Goal: Task Accomplishment & Management: Use online tool/utility

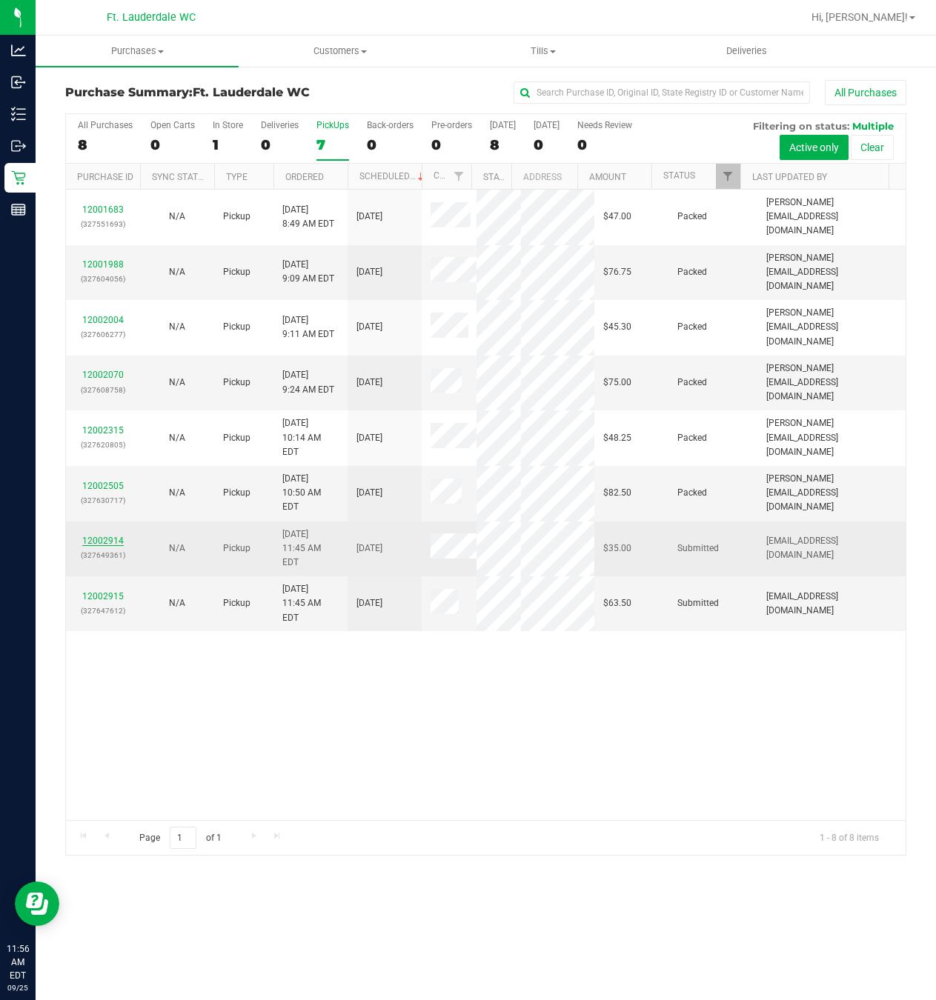
click at [113, 546] on link "12002914" at bounding box center [102, 541] width 41 height 10
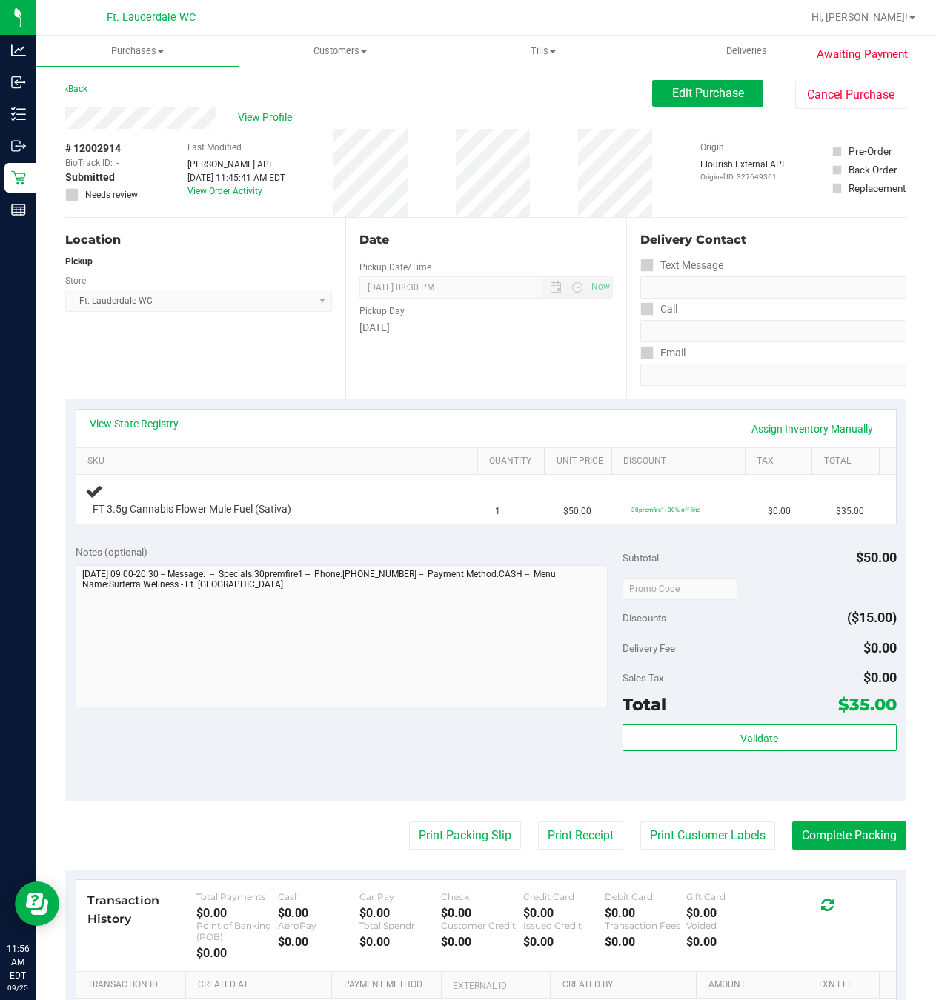
click at [296, 387] on div "Location Pickup Store Ft. Lauderdale WC Select Store [PERSON_NAME][GEOGRAPHIC_D…" at bounding box center [205, 309] width 280 height 182
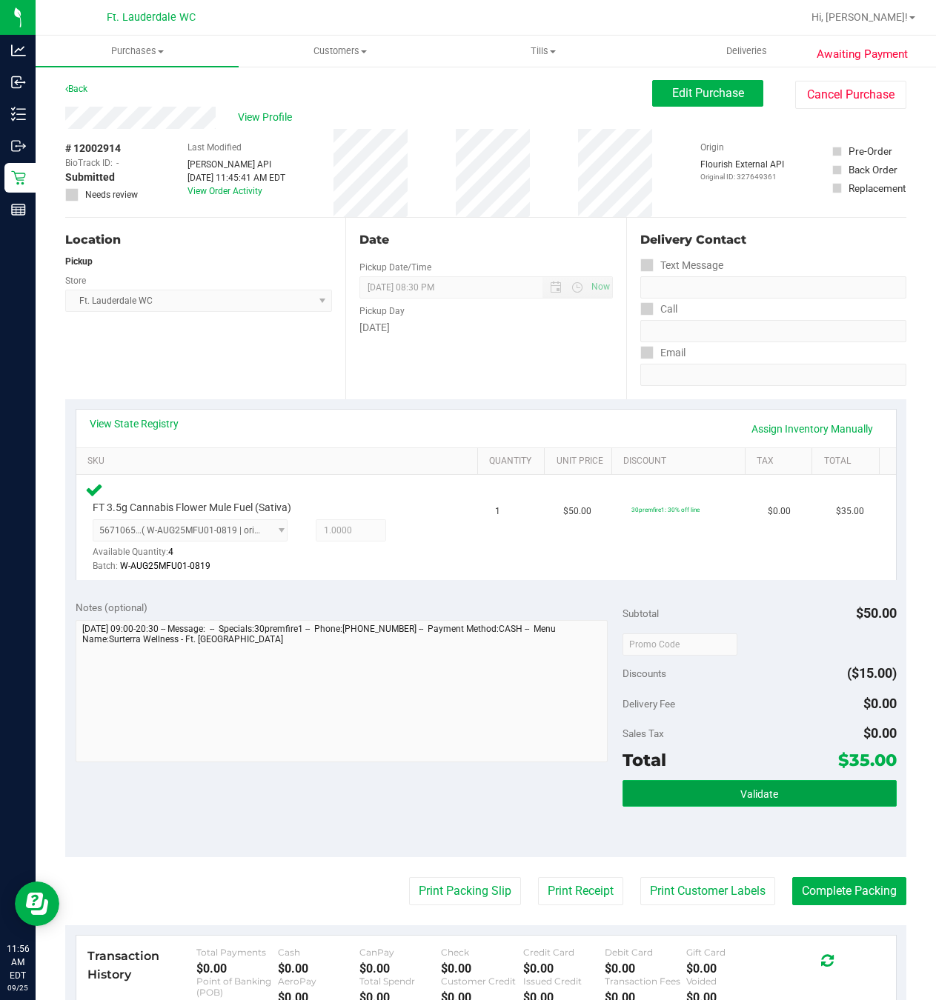
click at [828, 792] on button "Validate" at bounding box center [758, 793] width 273 height 27
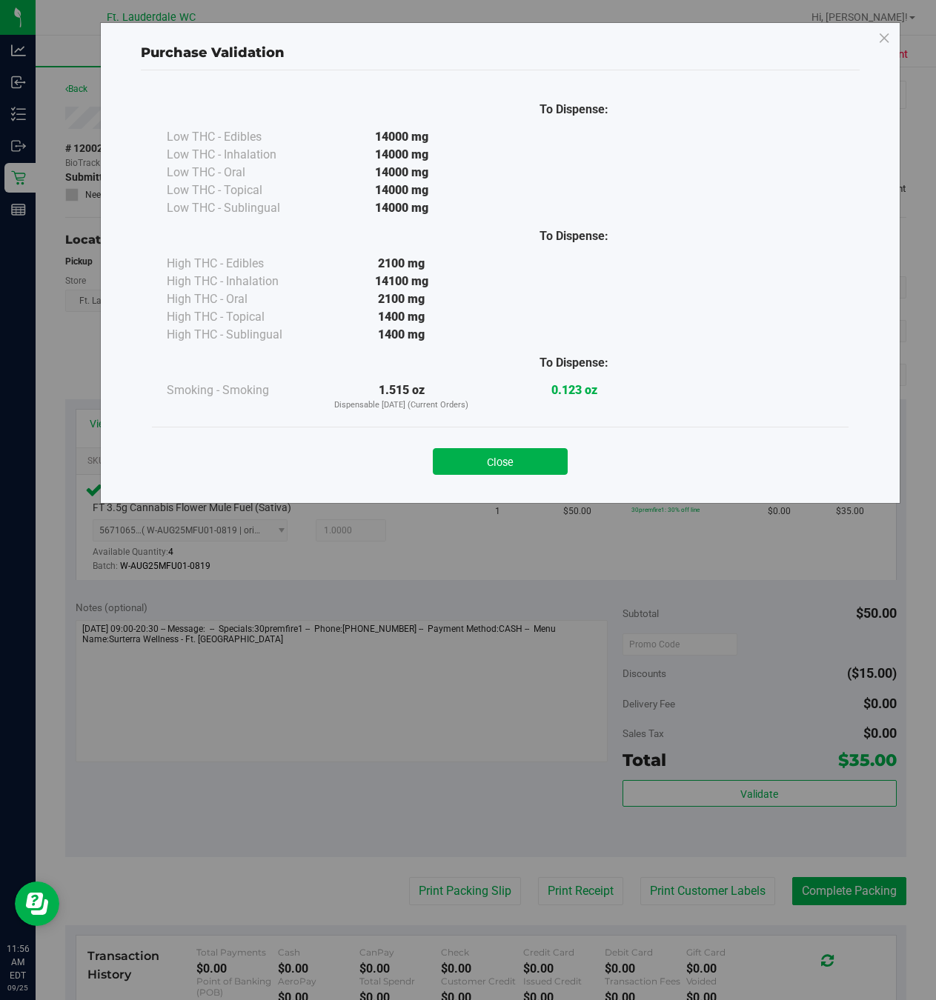
click at [476, 456] on button "Close" at bounding box center [500, 461] width 135 height 27
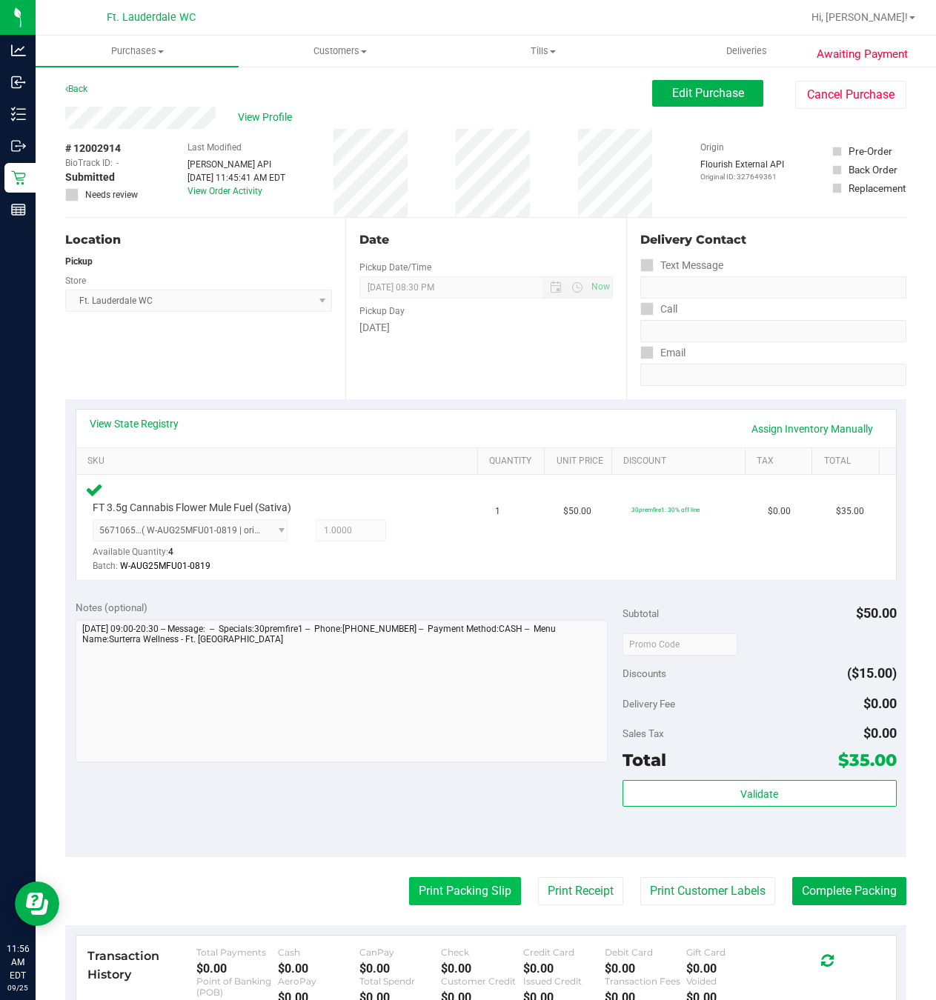
drag, startPoint x: 440, startPoint y: 877, endPoint x: 442, endPoint y: 901, distance: 24.6
click at [440, 880] on purchase-details "Back Edit Purchase Cancel Purchase View Profile # 12002914 BioTrack ID: - Submi…" at bounding box center [485, 646] width 841 height 1133
click at [442, 901] on button "Print Packing Slip" at bounding box center [465, 891] width 112 height 28
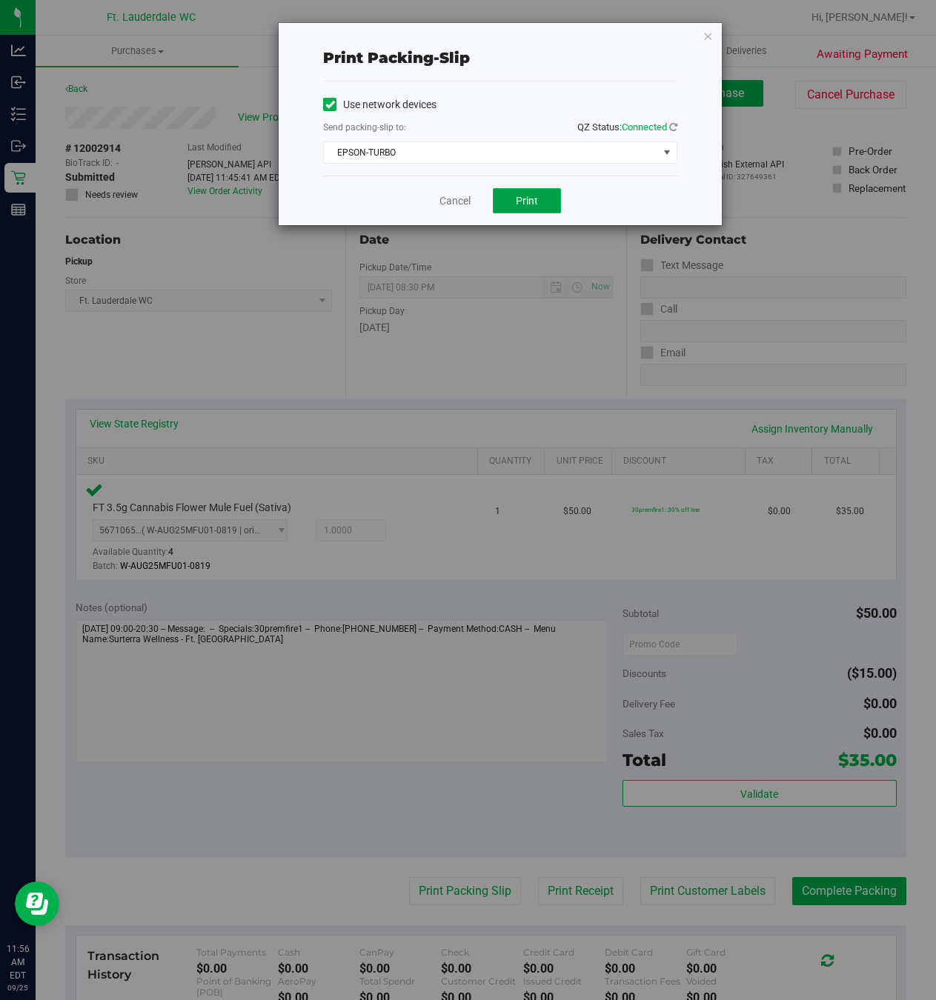
click at [503, 196] on button "Print" at bounding box center [527, 200] width 68 height 25
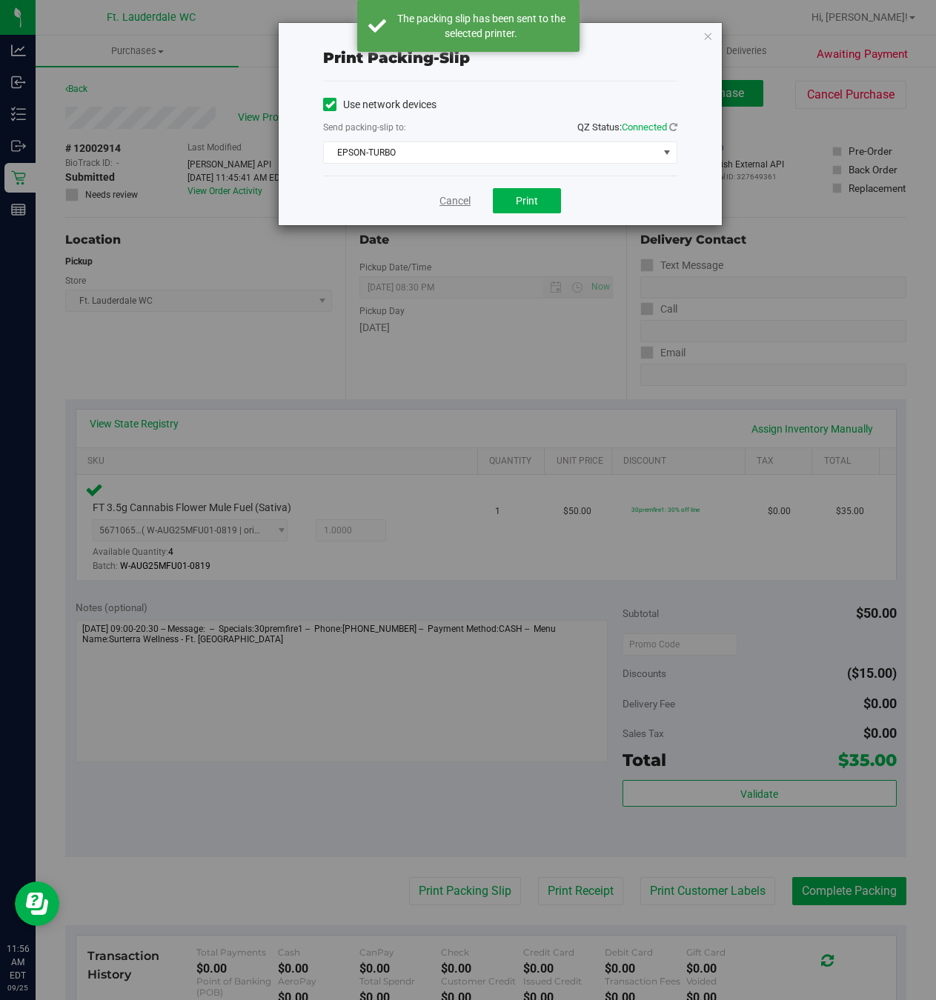
click at [454, 207] on link "Cancel" at bounding box center [454, 201] width 31 height 16
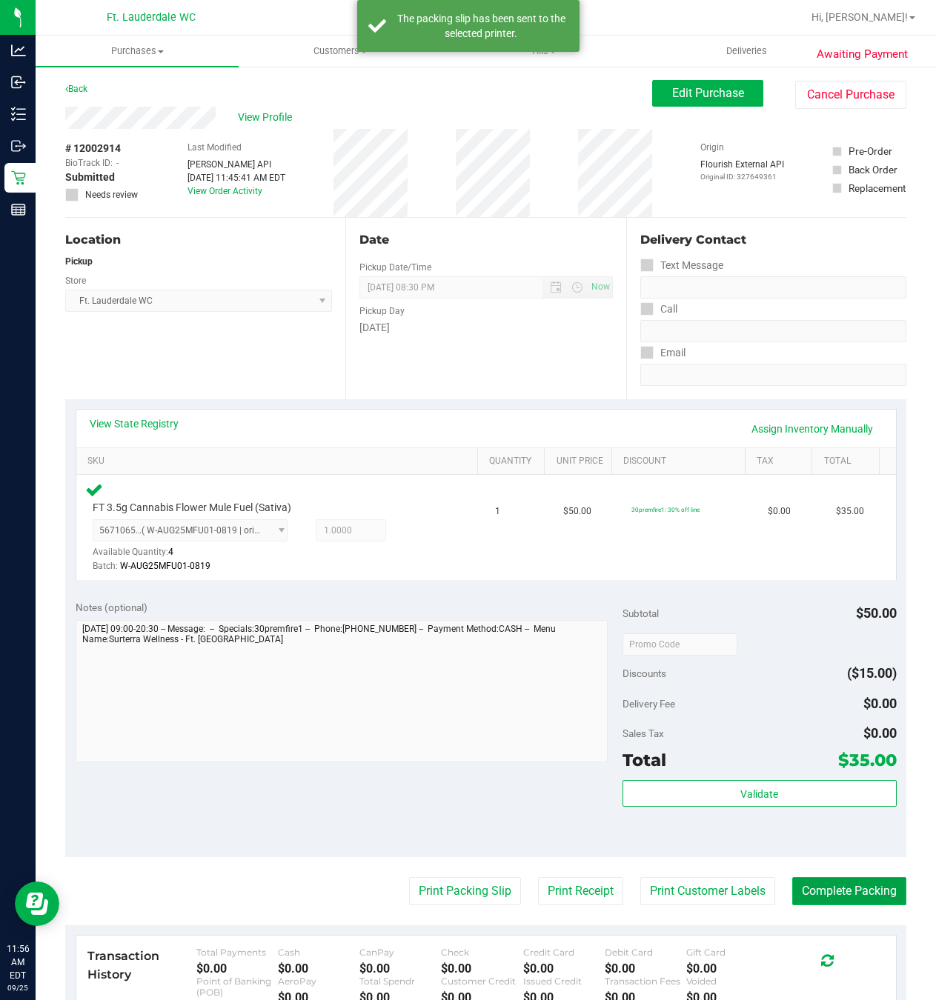
click at [843, 903] on button "Complete Packing" at bounding box center [849, 891] width 114 height 28
click at [289, 436] on div "View State Registry Assign Inventory Manually" at bounding box center [486, 428] width 793 height 25
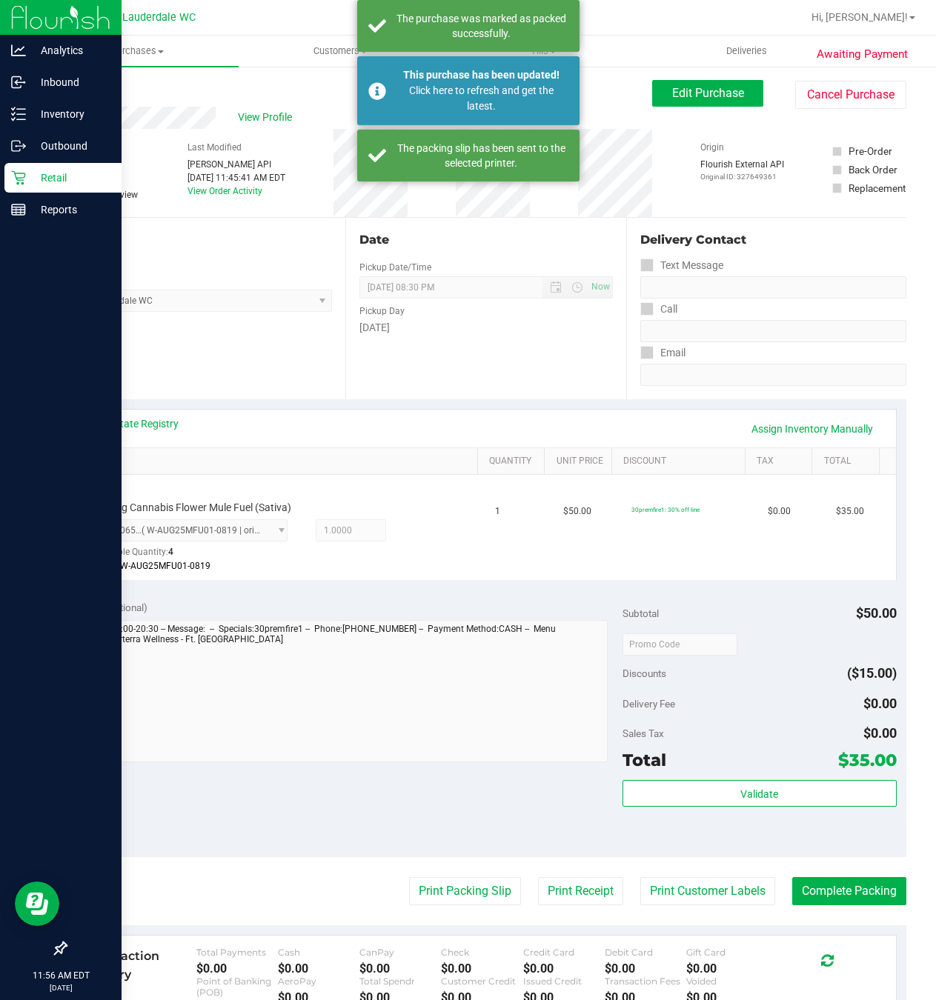
click at [18, 182] on icon at bounding box center [18, 178] width 14 height 14
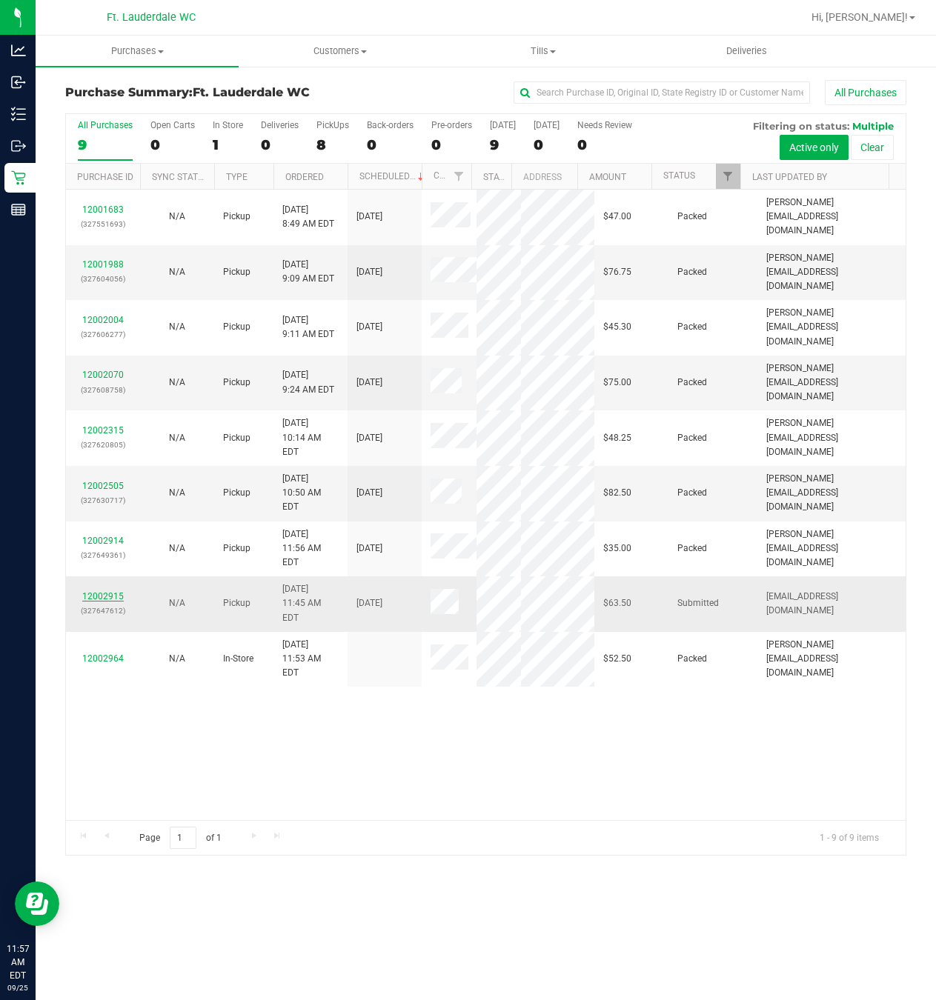
click at [118, 602] on link "12002915" at bounding box center [102, 596] width 41 height 10
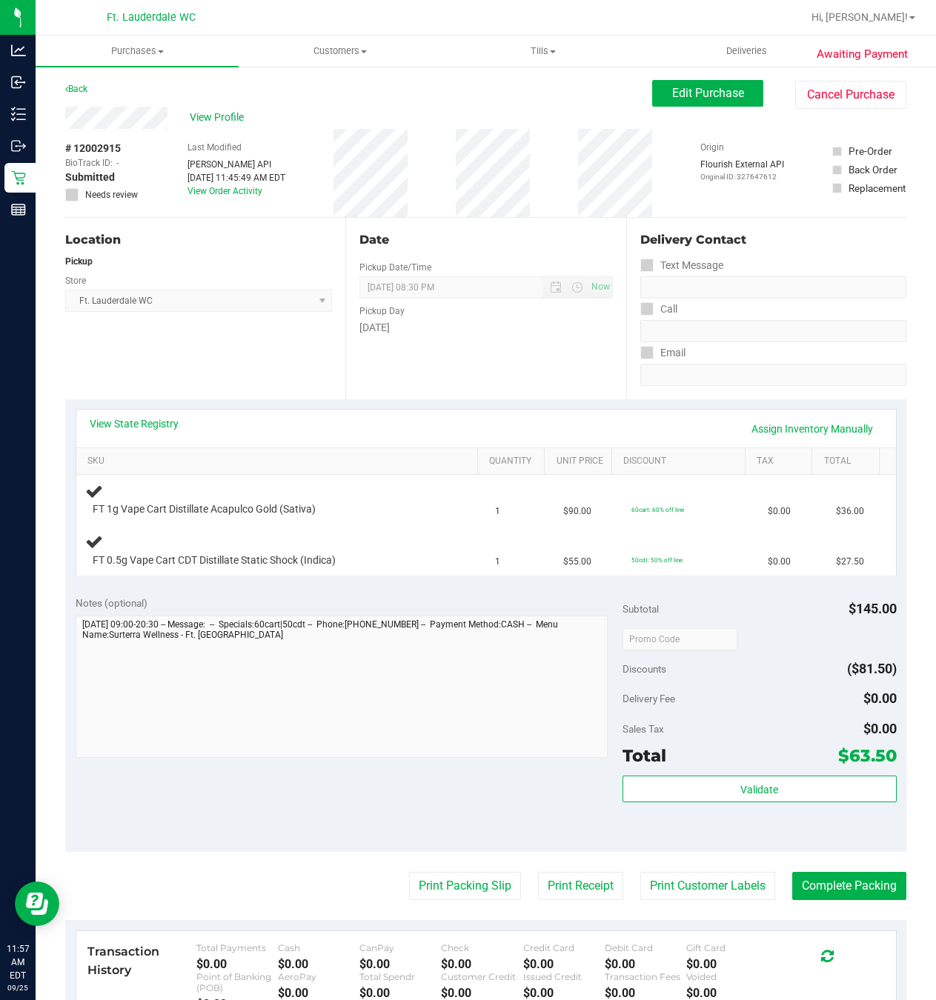
click at [350, 338] on div "Date Pickup Date/Time [DATE] Now [DATE] 08:30 PM Now Pickup Day [DATE]" at bounding box center [485, 309] width 280 height 182
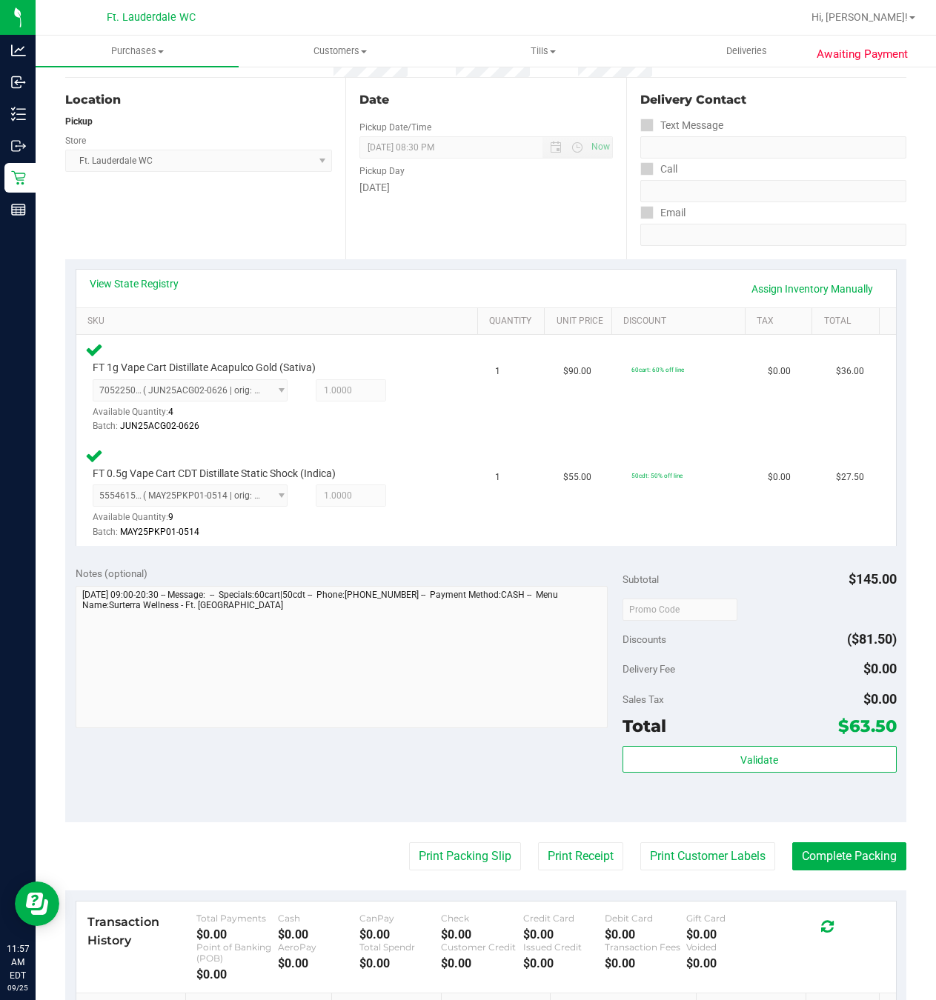
scroll to position [222, 0]
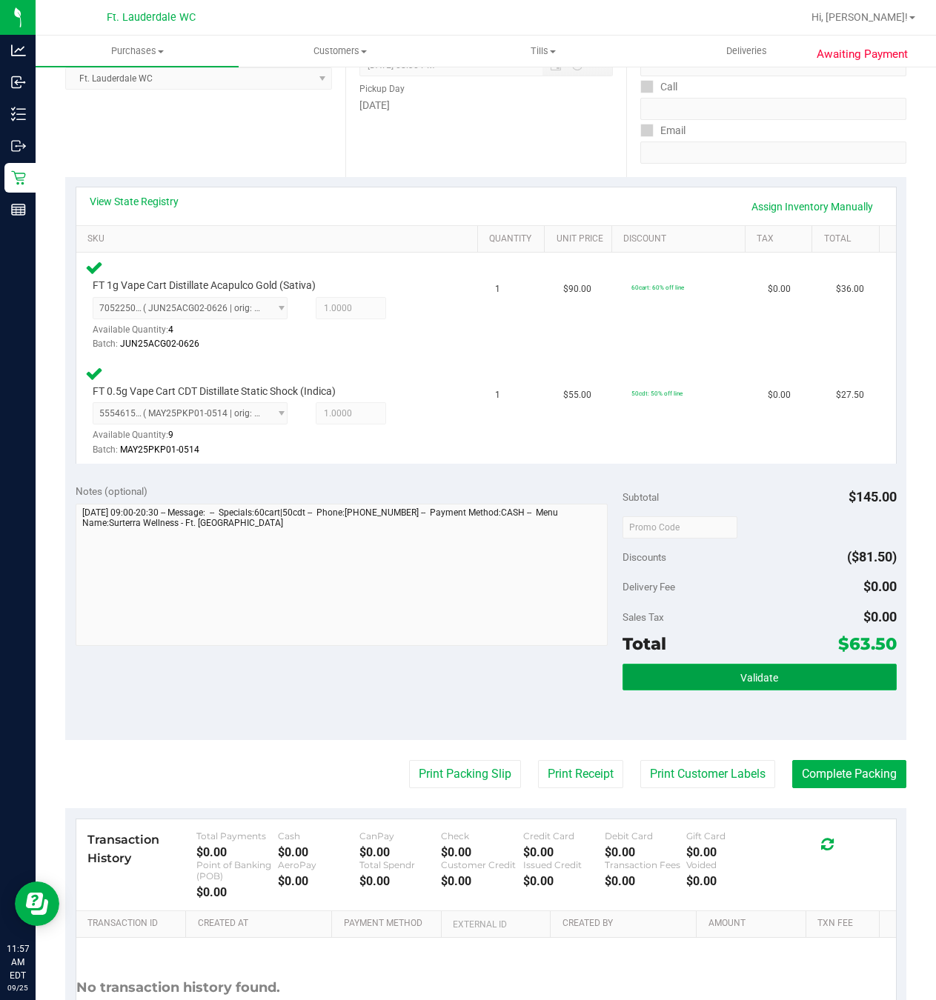
click at [772, 688] on button "Validate" at bounding box center [758, 677] width 273 height 27
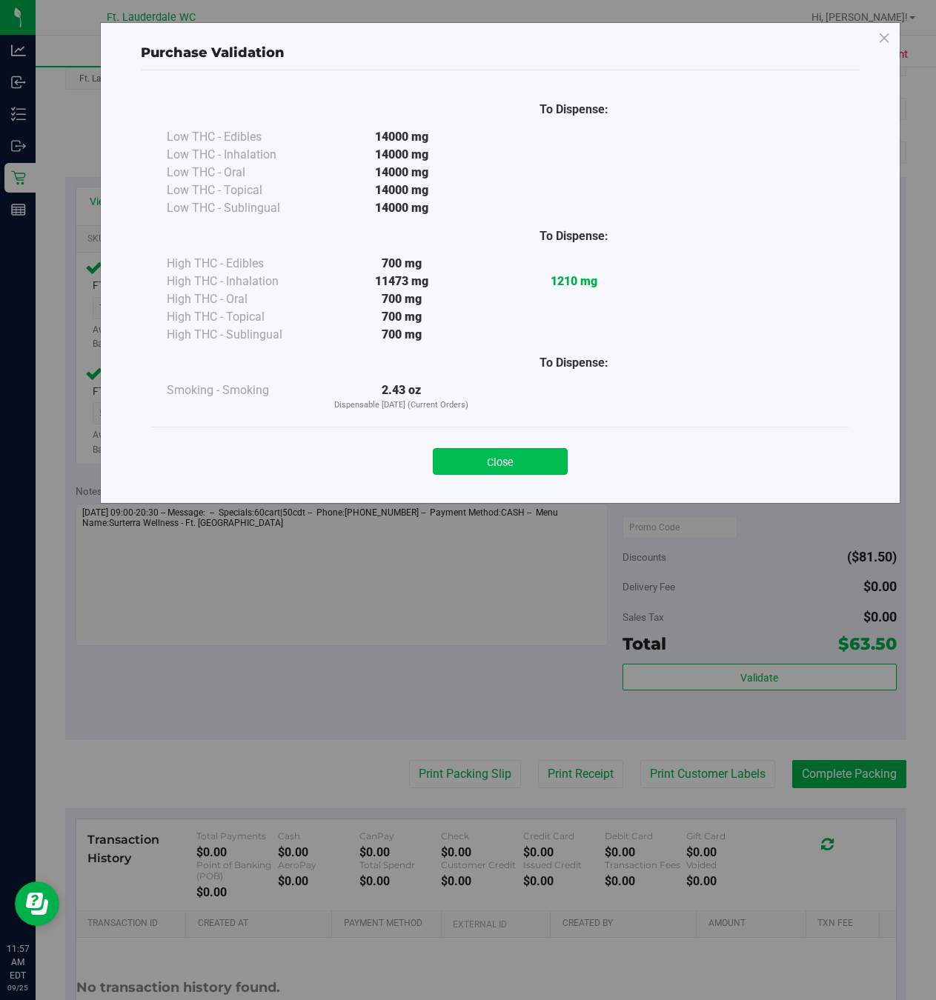
click at [519, 465] on button "Close" at bounding box center [500, 461] width 135 height 27
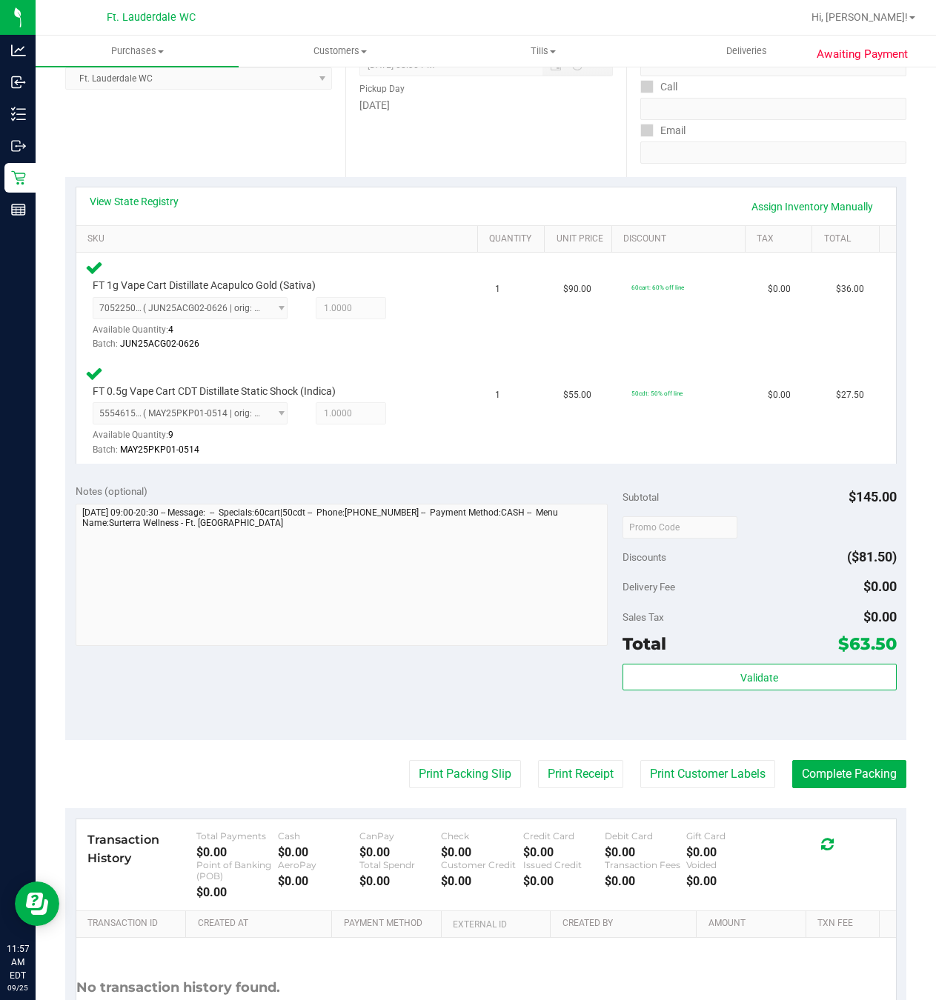
drag, startPoint x: 440, startPoint y: 743, endPoint x: 447, endPoint y: 761, distance: 19.7
click at [440, 745] on purchase-details "Back Edit Purchase Cancel Purchase View Profile # 12002915 BioTrack ID: - Submi…" at bounding box center [485, 477] width 841 height 1239
click at [448, 763] on button "Print Packing Slip" at bounding box center [465, 774] width 112 height 28
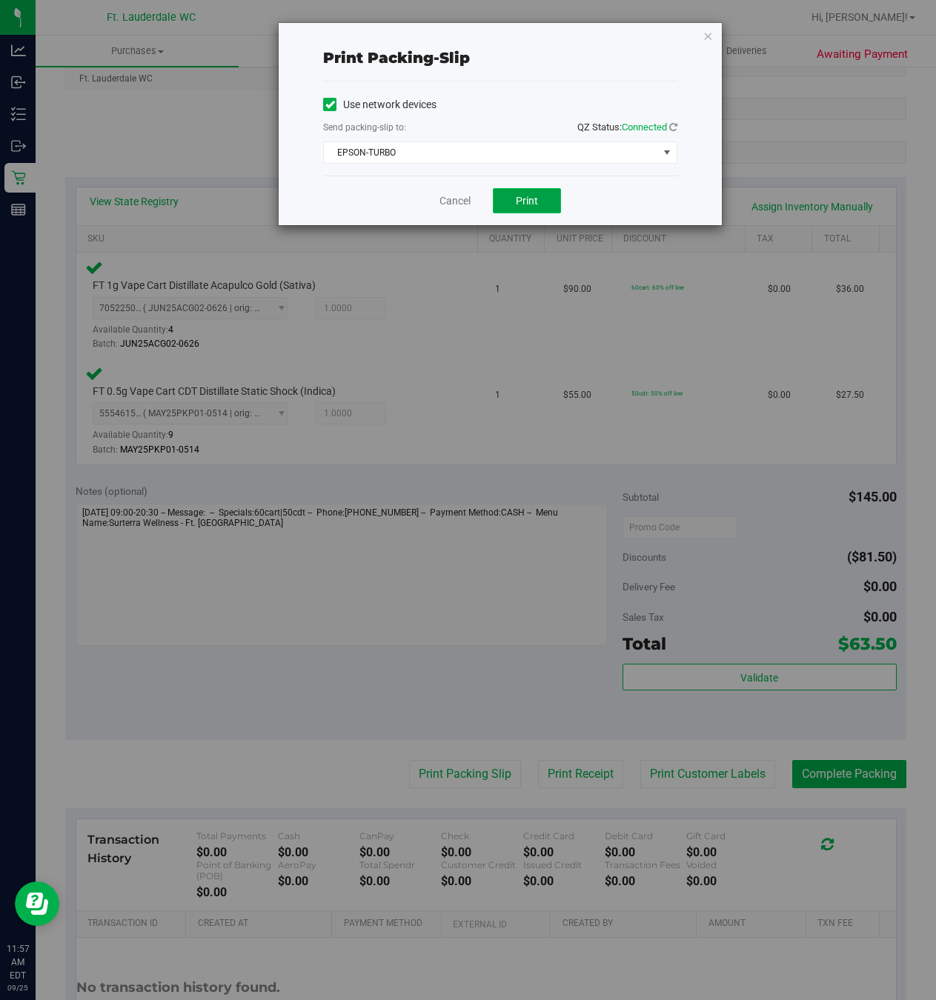
click at [550, 213] on button "Print" at bounding box center [527, 200] width 68 height 25
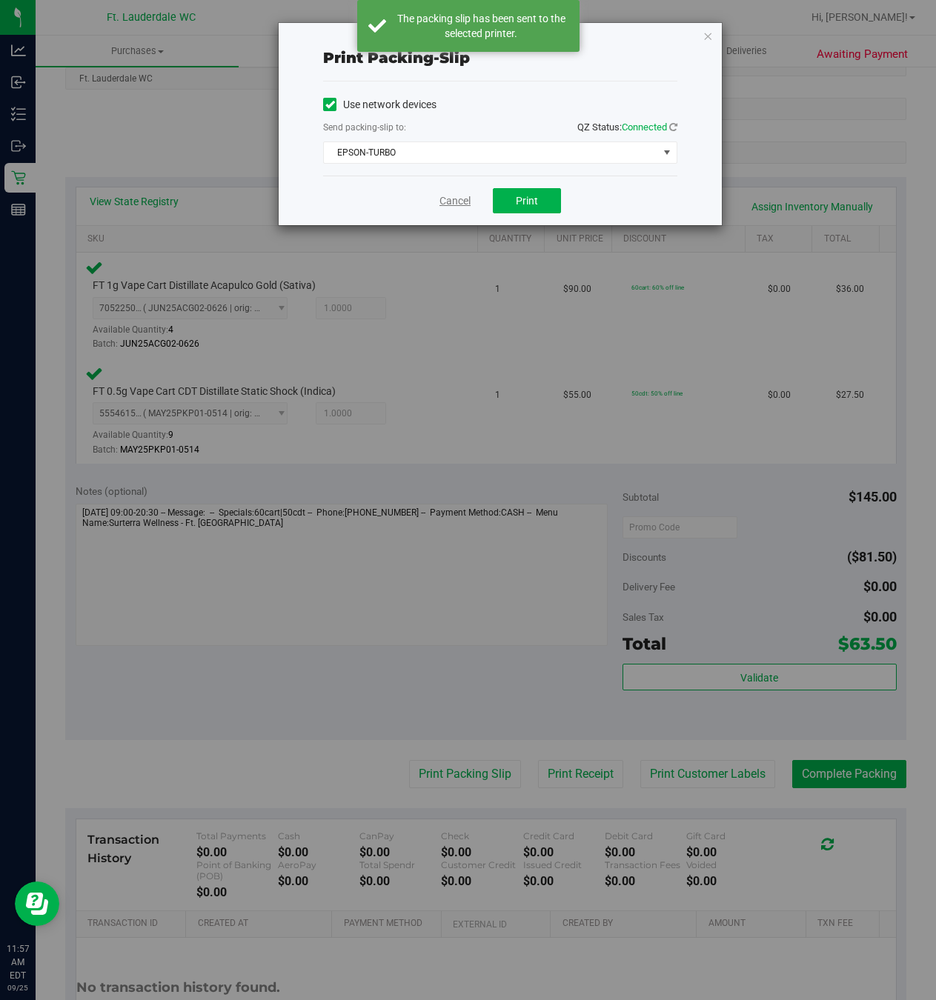
click at [461, 200] on link "Cancel" at bounding box center [454, 201] width 31 height 16
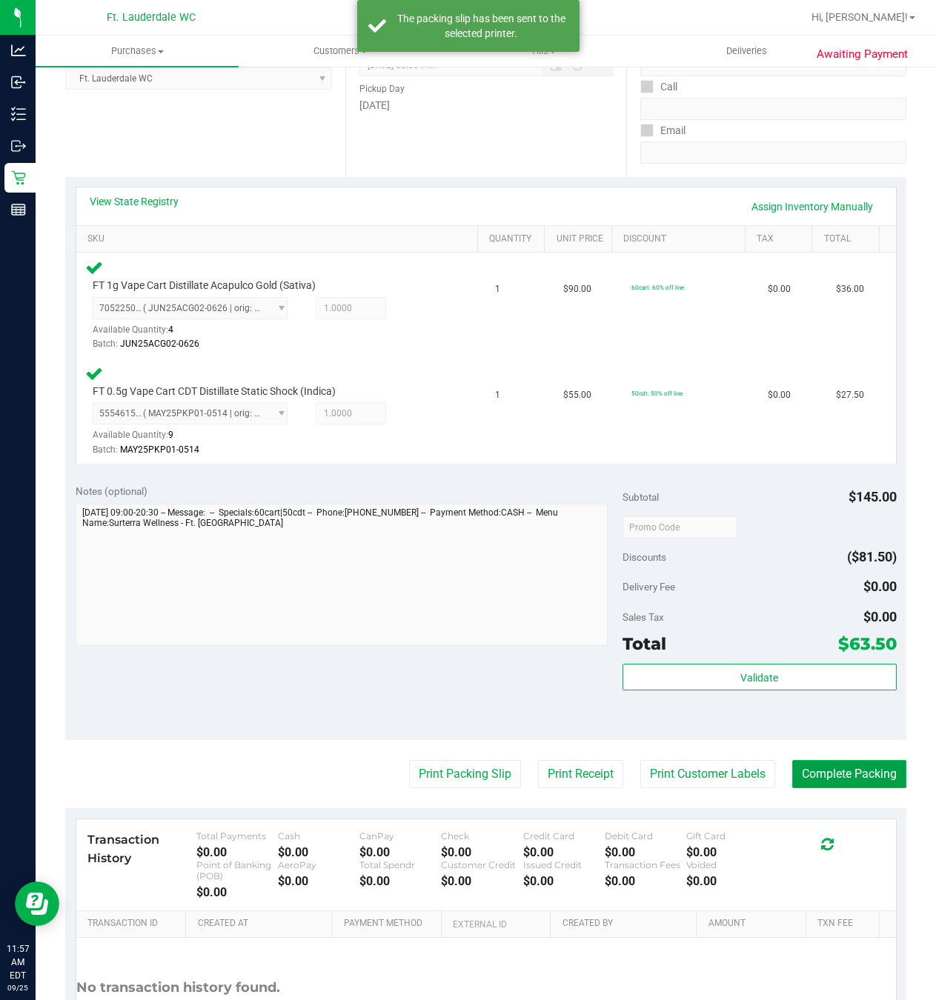
click at [814, 783] on button "Complete Packing" at bounding box center [849, 774] width 114 height 28
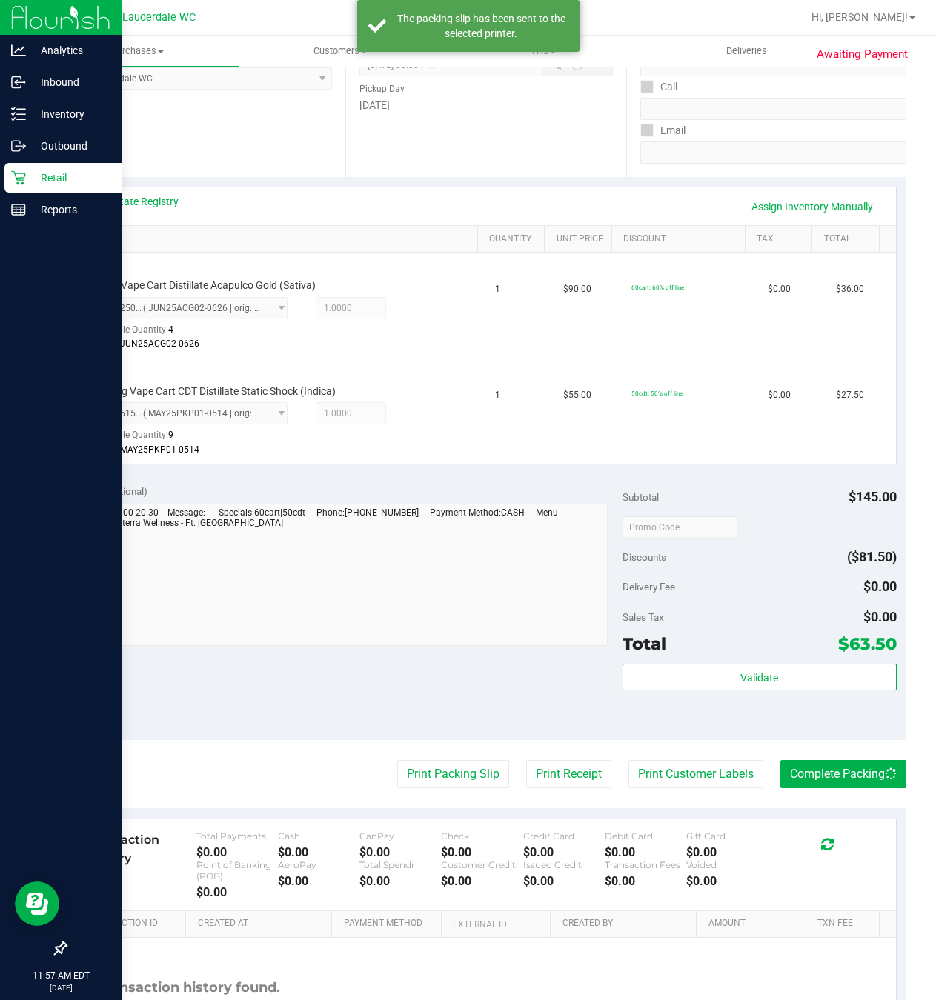
click at [21, 180] on icon at bounding box center [18, 178] width 14 height 14
